Goal: Transaction & Acquisition: Purchase product/service

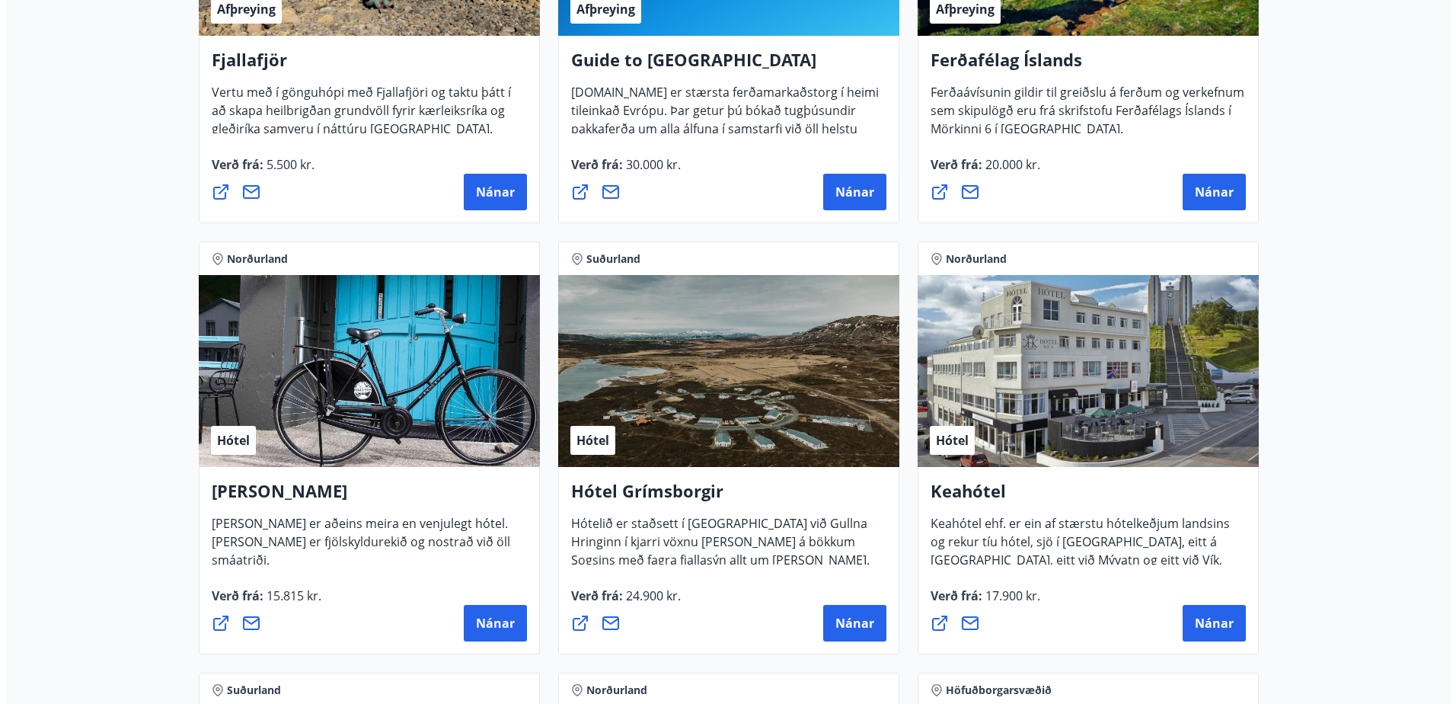
scroll to position [533, 0]
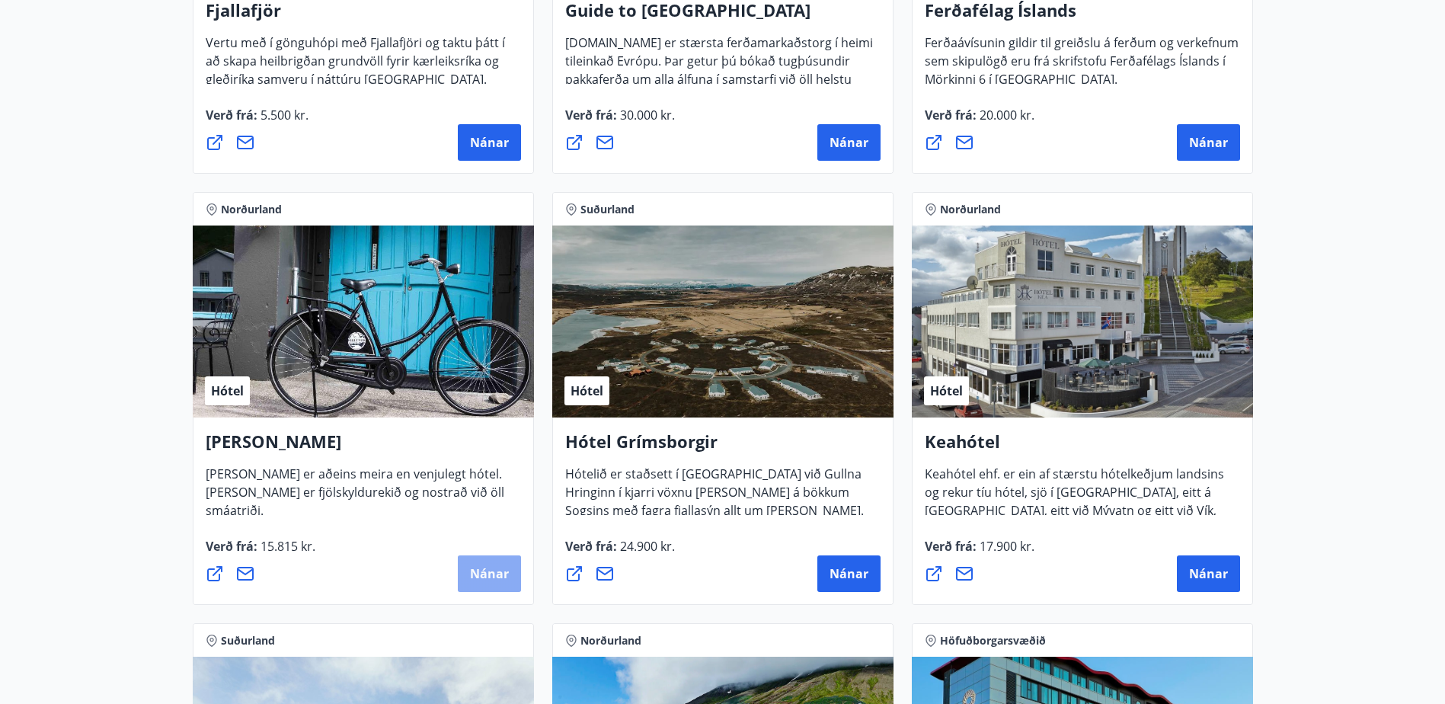
click at [476, 567] on span "Nánar" at bounding box center [489, 573] width 39 height 17
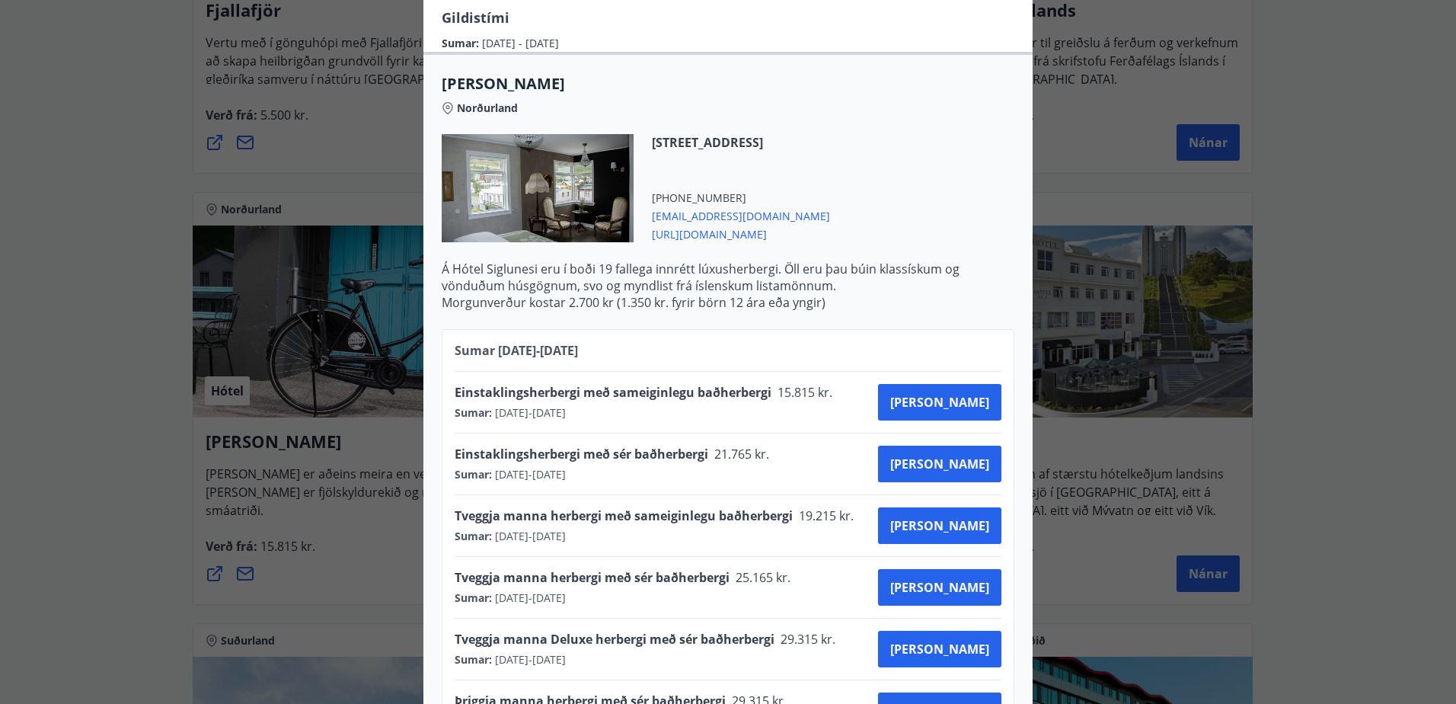
scroll to position [457, 0]
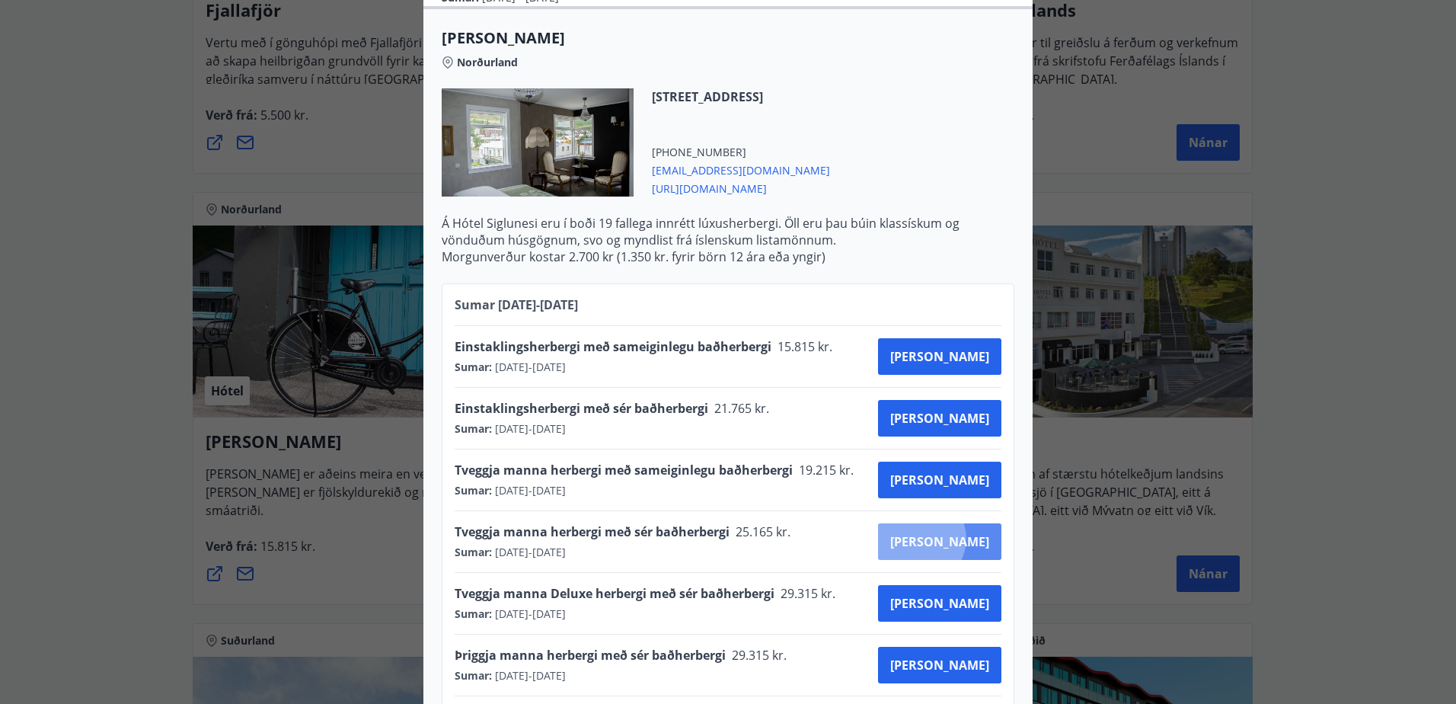
click at [974, 533] on span "[PERSON_NAME]" at bounding box center [939, 541] width 99 height 17
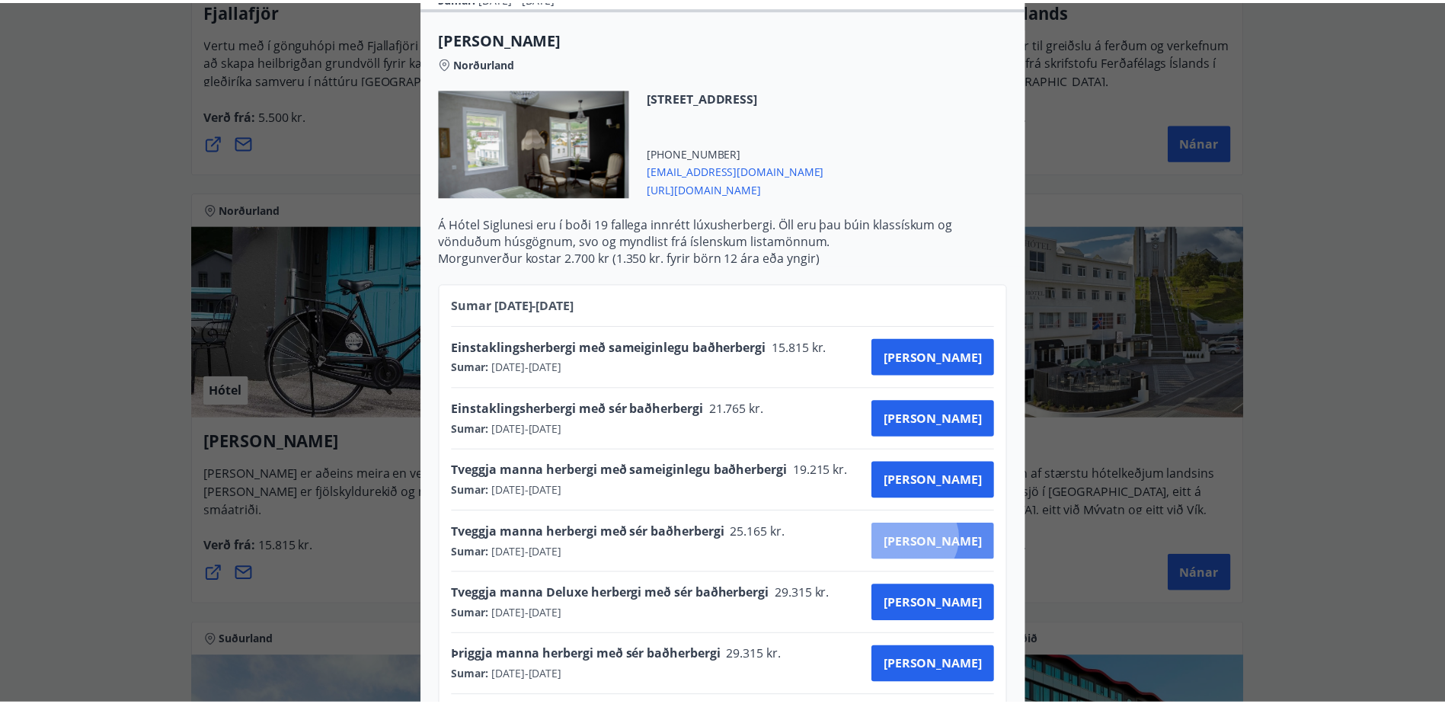
scroll to position [2, 0]
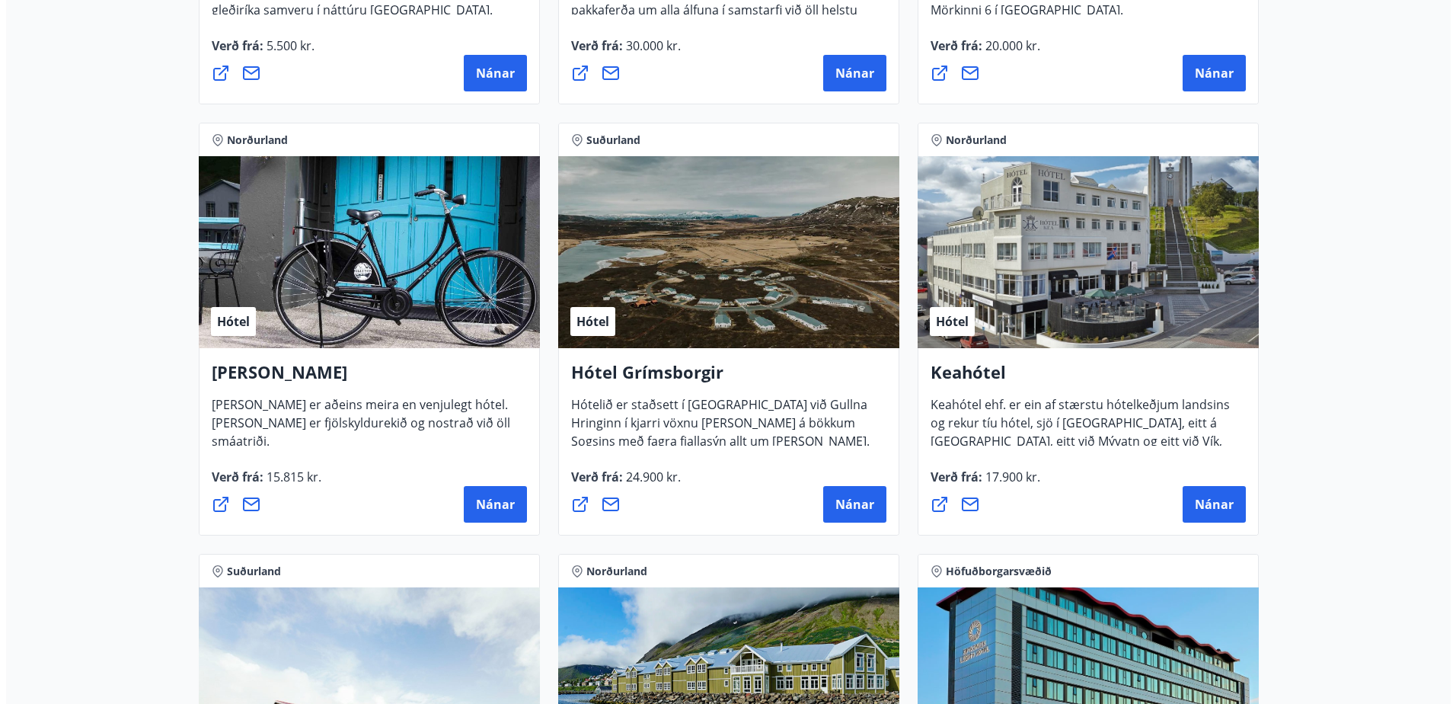
scroll to position [612, 0]
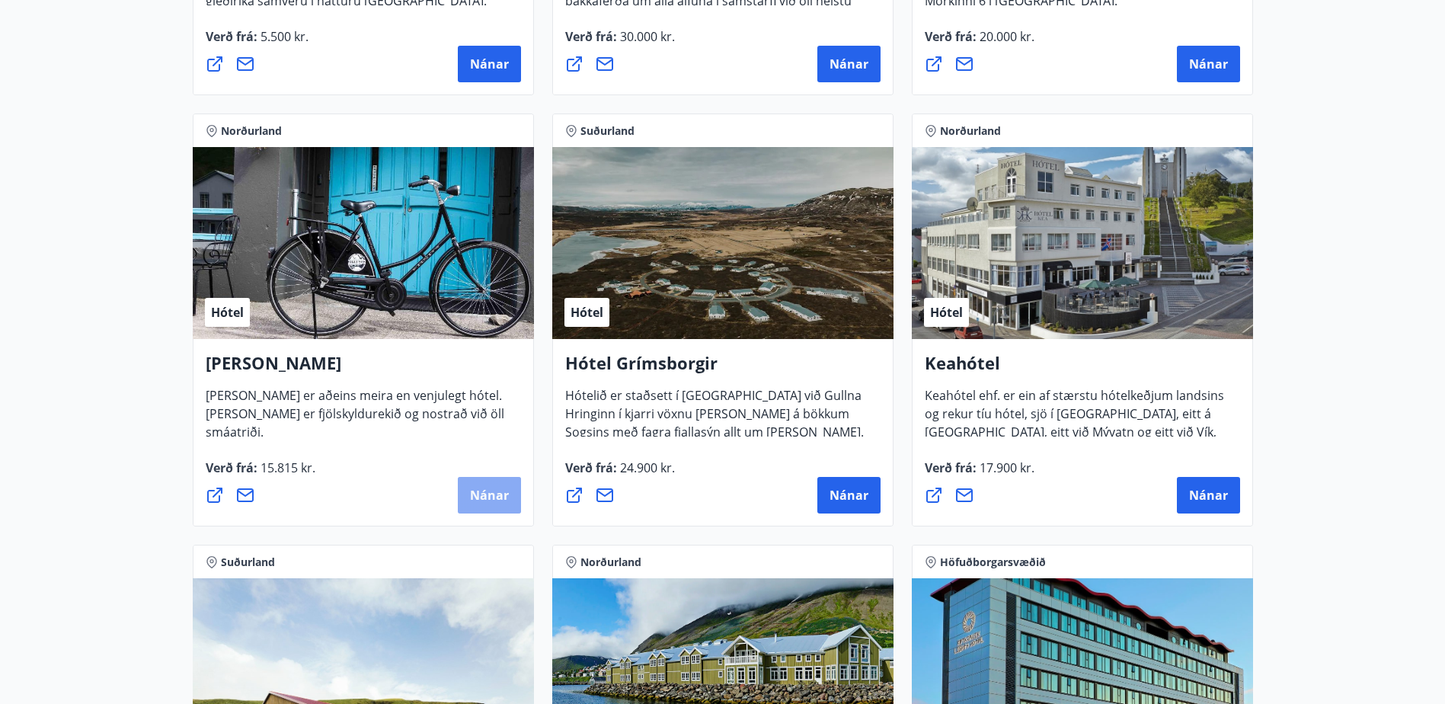
click at [475, 488] on span "Nánar" at bounding box center [489, 495] width 39 height 17
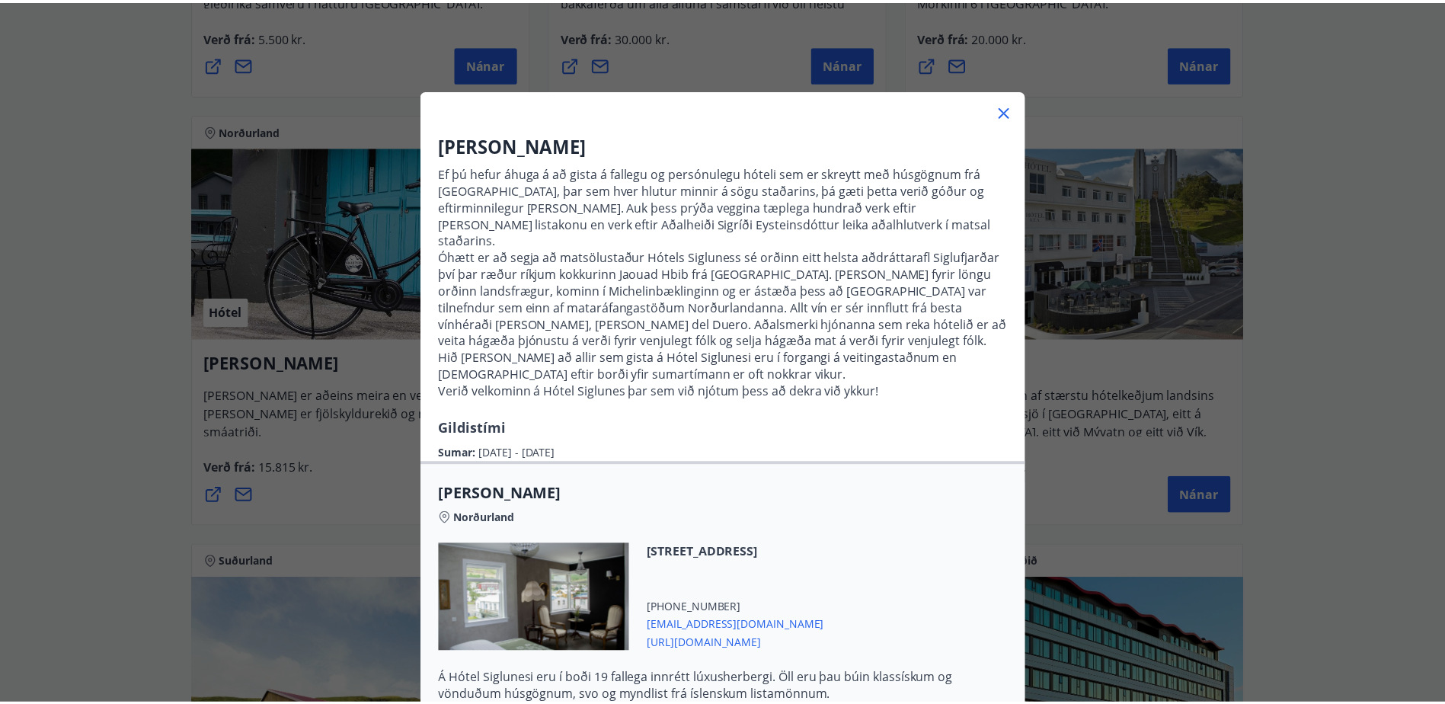
scroll to position [0, 0]
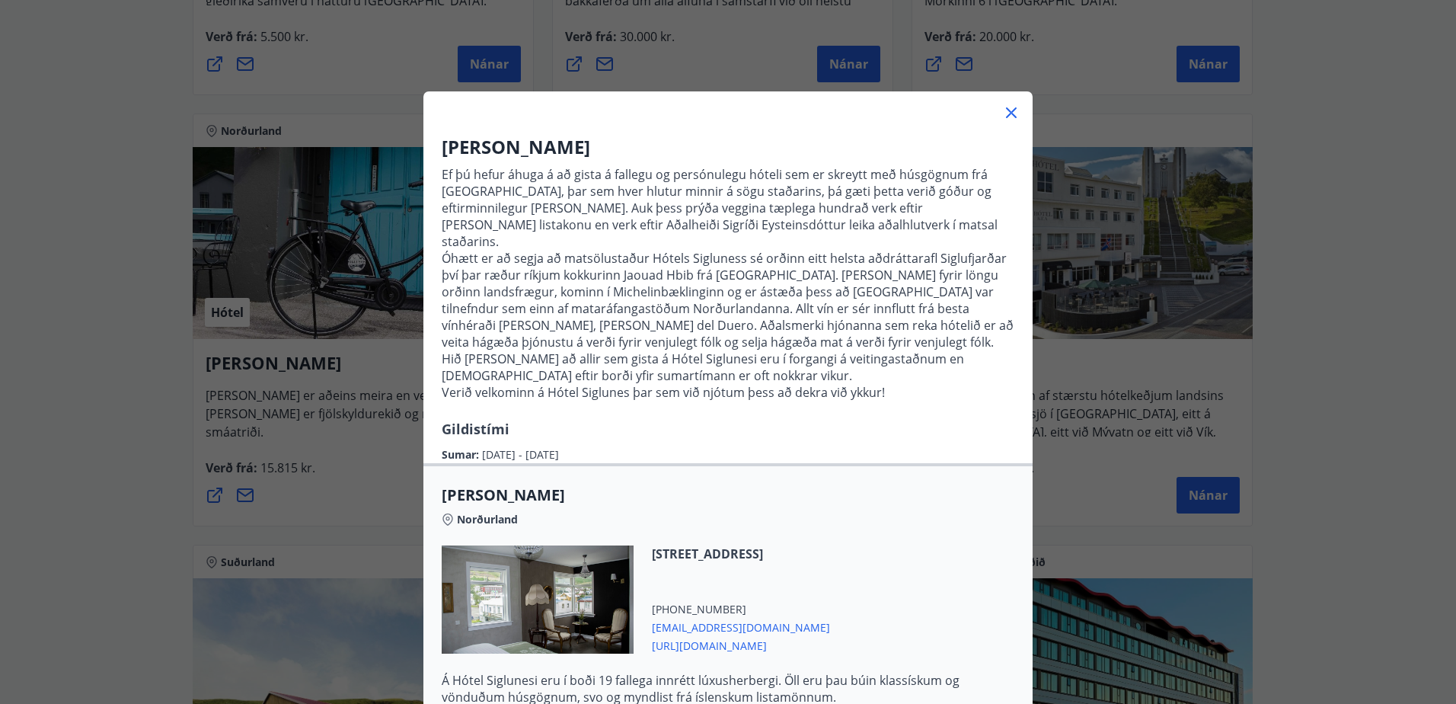
click at [28, 235] on div "Hótel Siglunes Ef þú hefur áhuga á að gista á fallegu og persónulegu hóteli sem…" at bounding box center [728, 352] width 1456 height 704
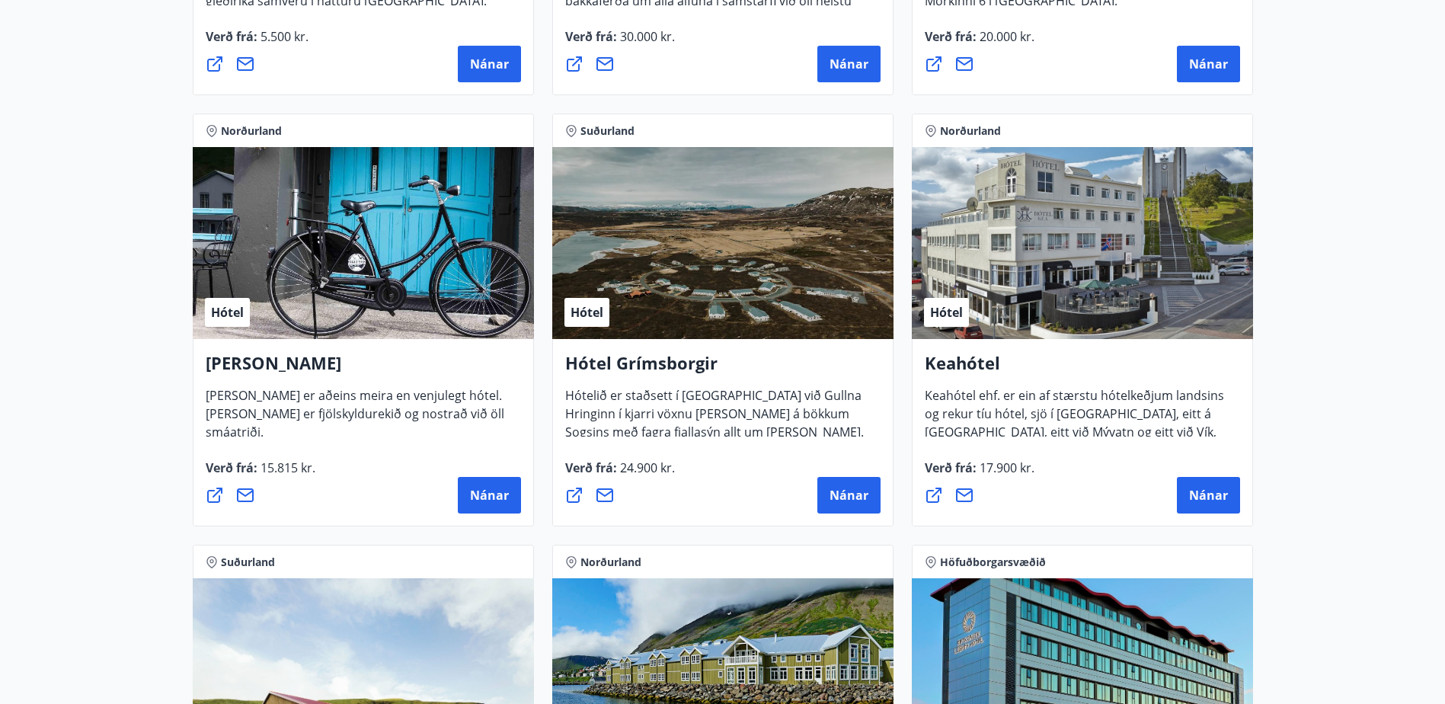
click at [724, 252] on div "Hótel" at bounding box center [722, 243] width 341 height 192
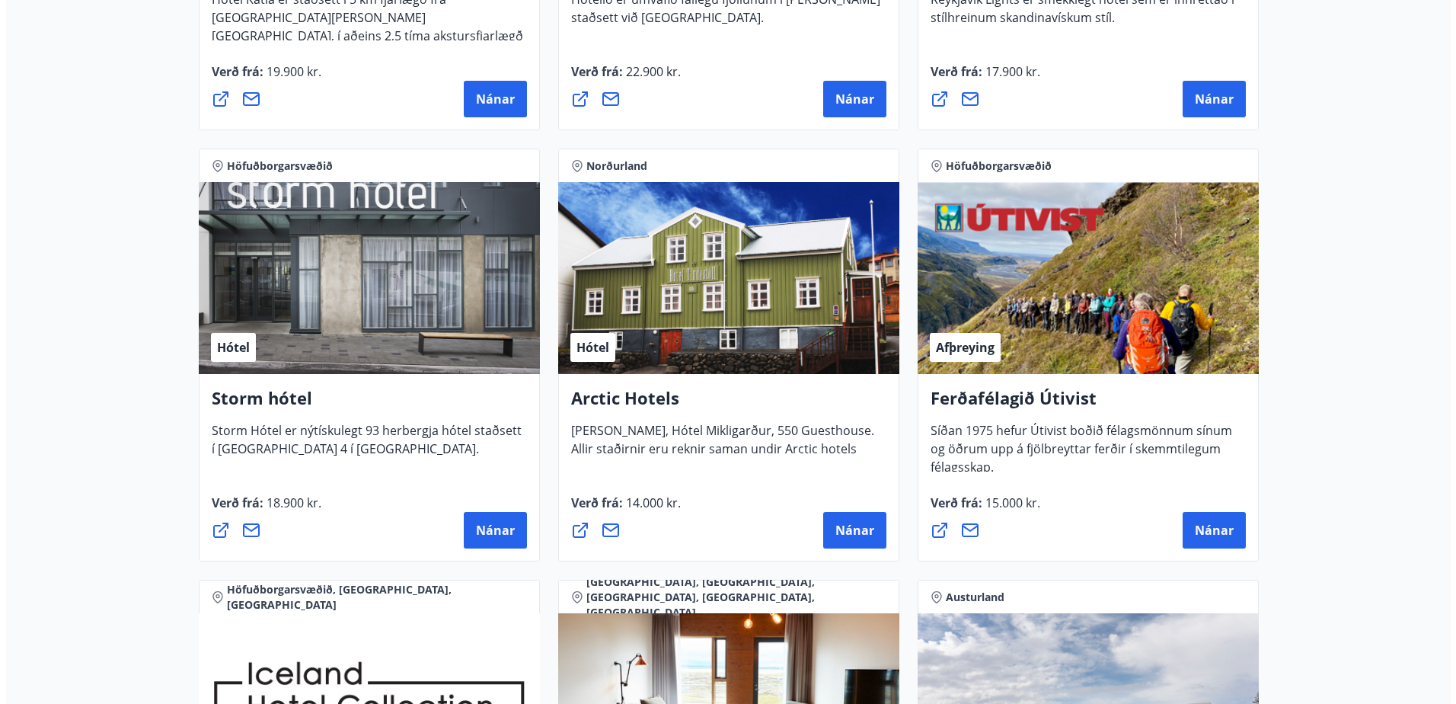
scroll to position [1449, 0]
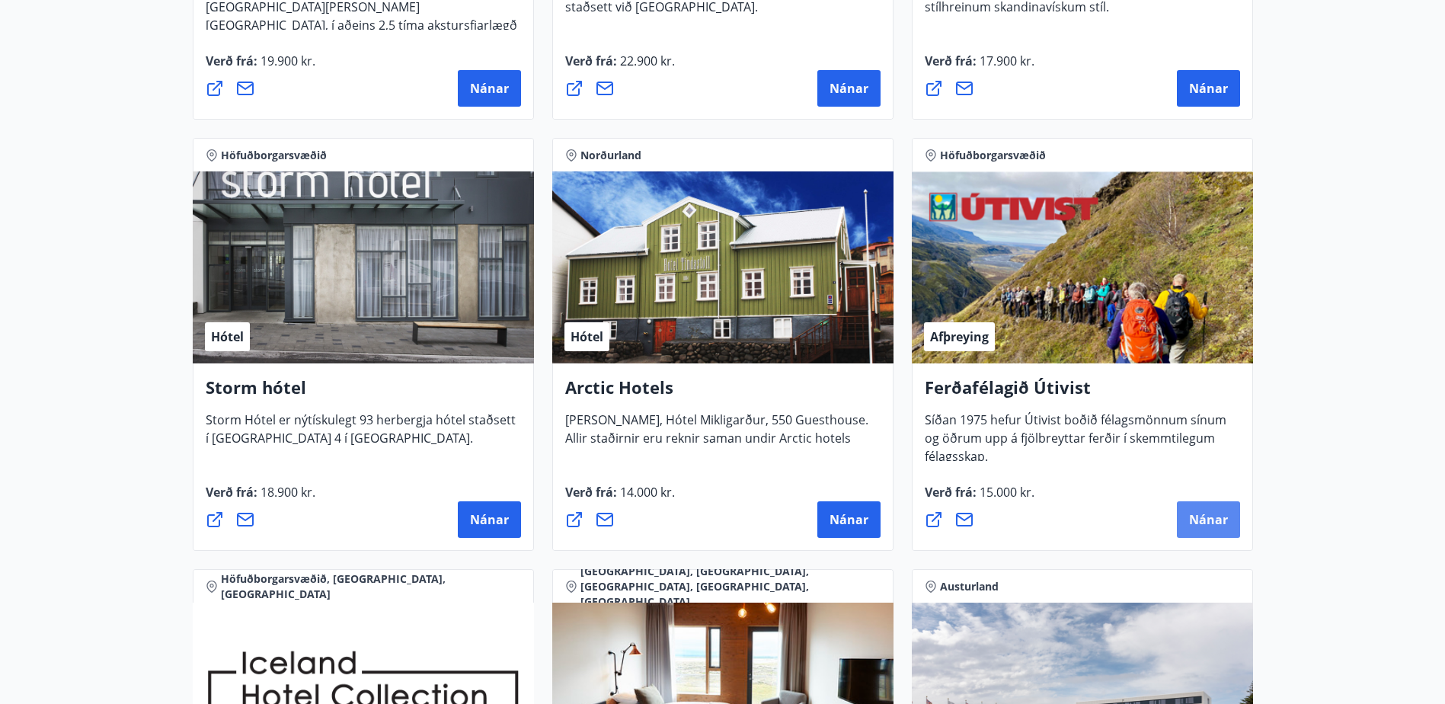
click at [1202, 528] on button "Nánar" at bounding box center [1208, 519] width 63 height 37
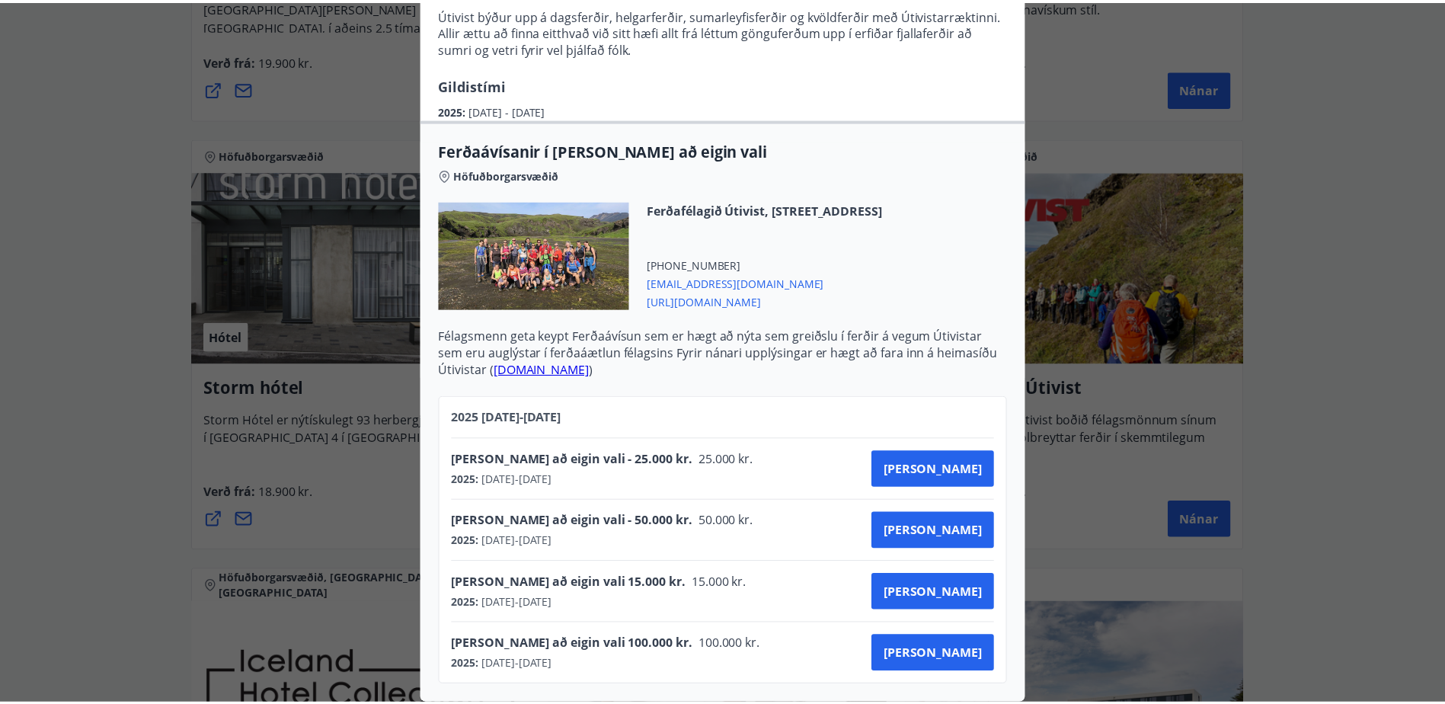
scroll to position [0, 0]
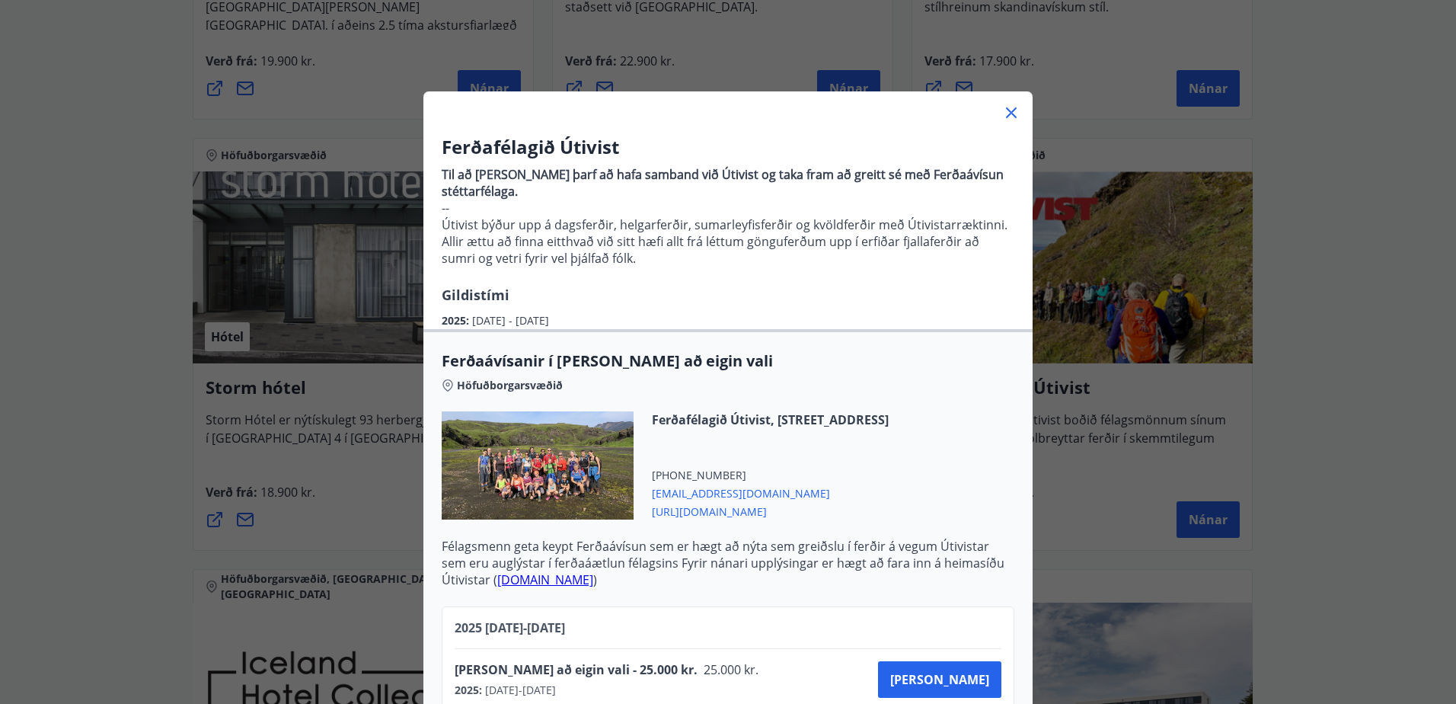
click at [1009, 110] on icon at bounding box center [1011, 112] width 11 height 11
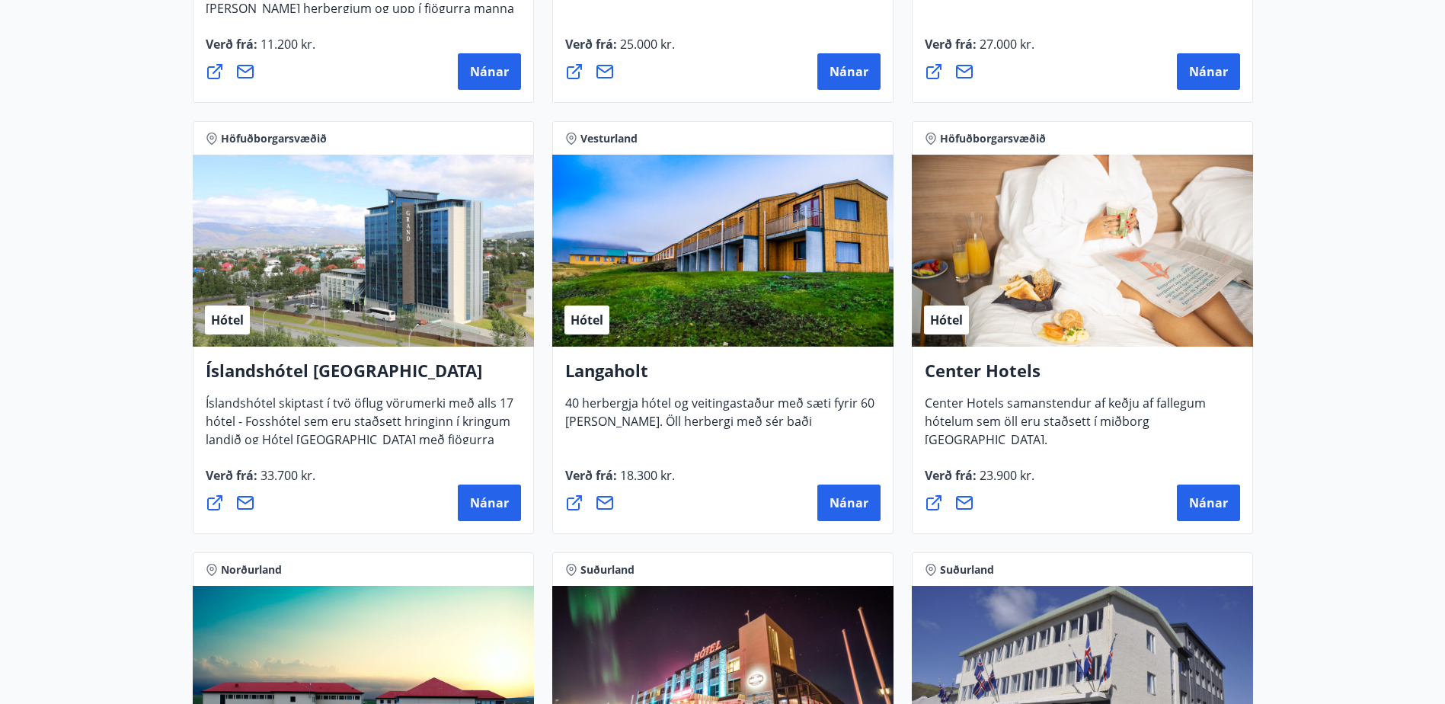
scroll to position [3277, 0]
